Goal: Information Seeking & Learning: Learn about a topic

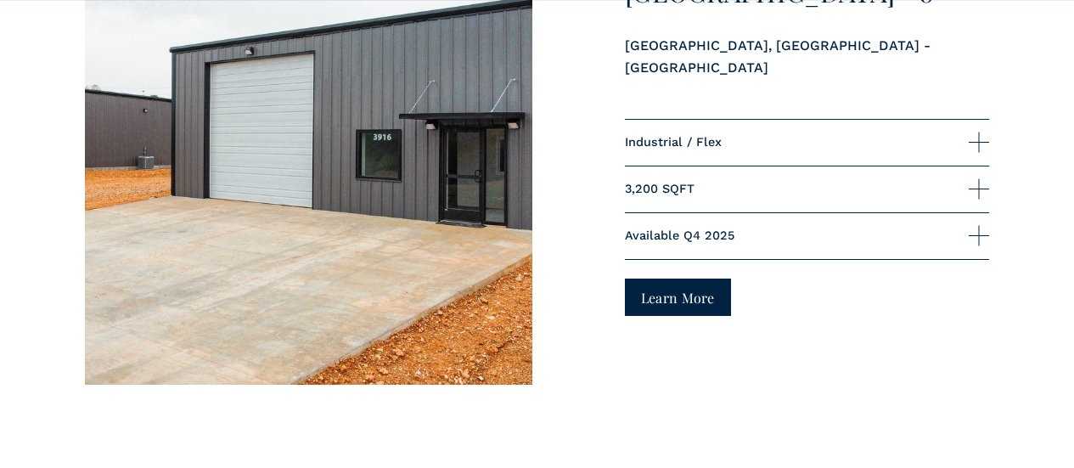
scroll to position [2038, 0]
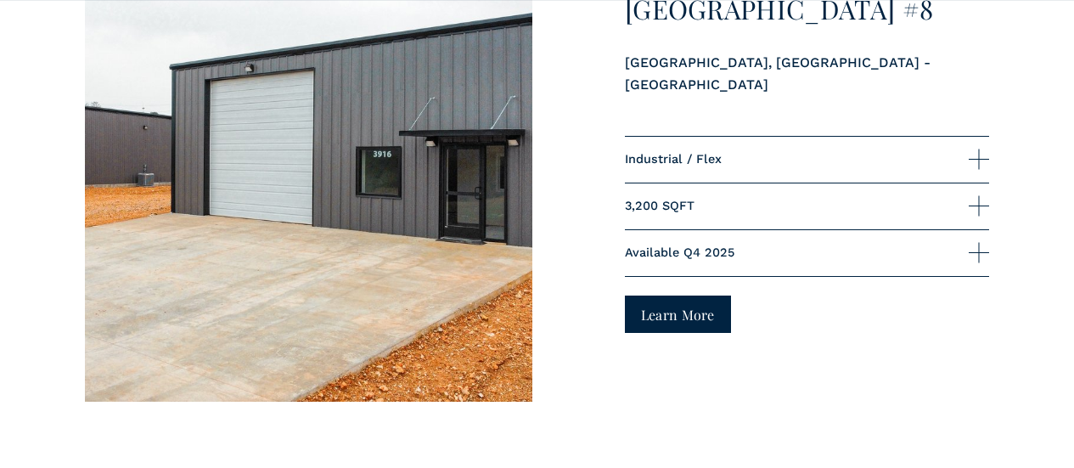
click at [687, 295] on link "Learn More" at bounding box center [678, 313] width 106 height 37
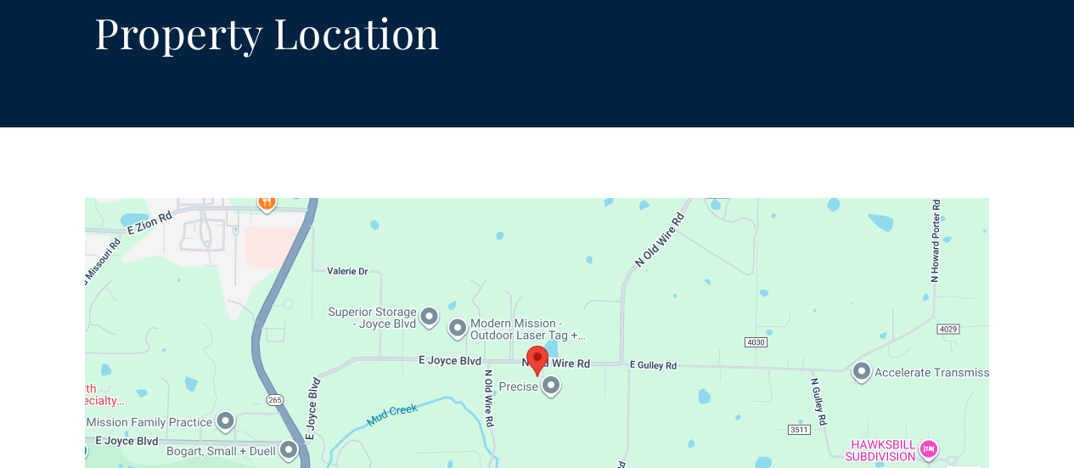
scroll to position [5179, 0]
